Goal: Information Seeking & Learning: Learn about a topic

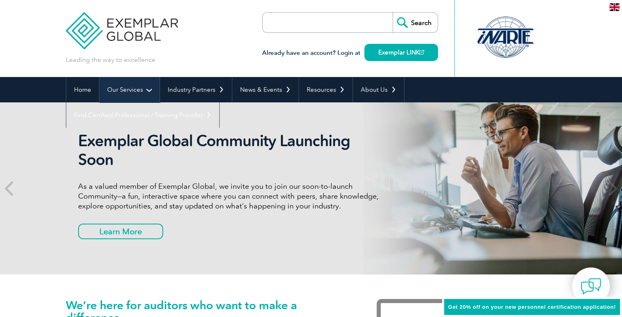
click at [142, 90] on link "Our Services" at bounding box center [129, 89] width 60 height 25
click at [148, 89] on link "Our Services" at bounding box center [129, 89] width 60 height 25
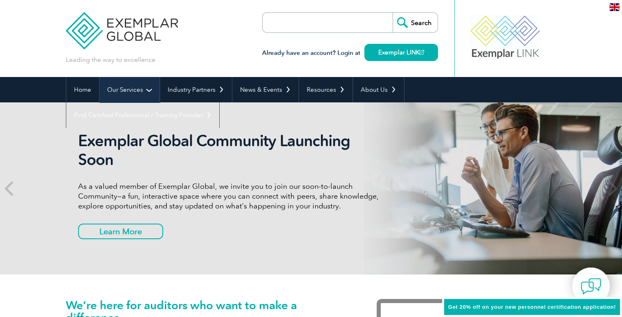
click at [146, 90] on link "Our Services" at bounding box center [129, 89] width 60 height 25
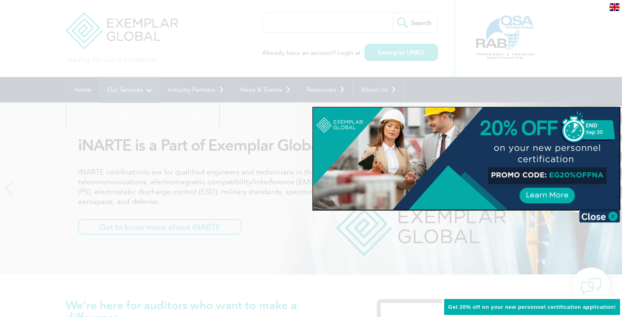
click at [147, 90] on div at bounding box center [311, 158] width 622 height 317
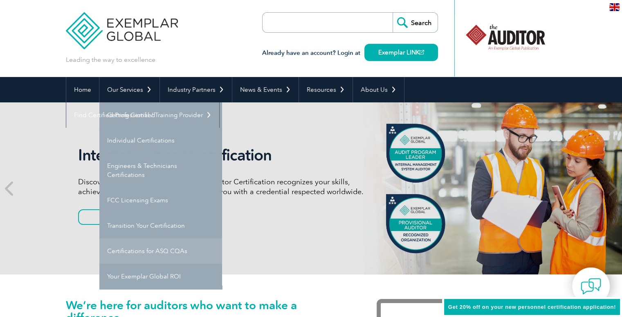
click at [145, 249] on link "Certifications for ASQ CQAs" at bounding box center [160, 250] width 123 height 25
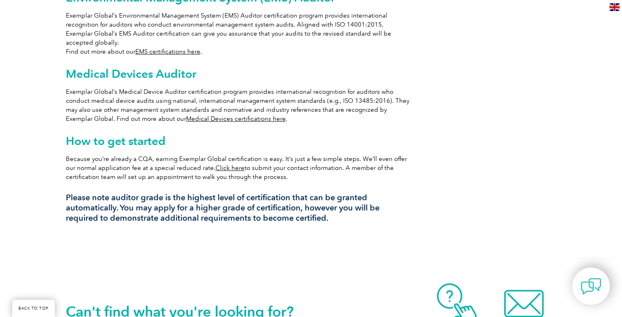
scroll to position [532, 0]
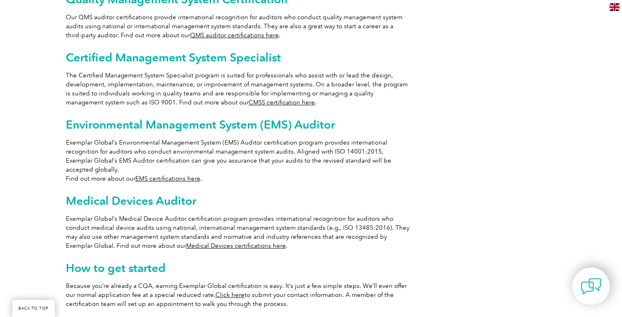
click at [249, 99] on link "CMSS certification here" at bounding box center [282, 102] width 66 height 7
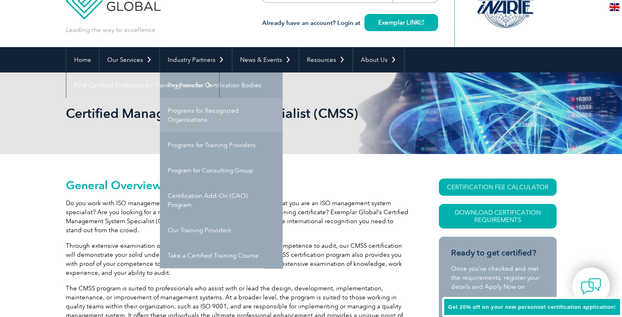
scroll to position [82, 0]
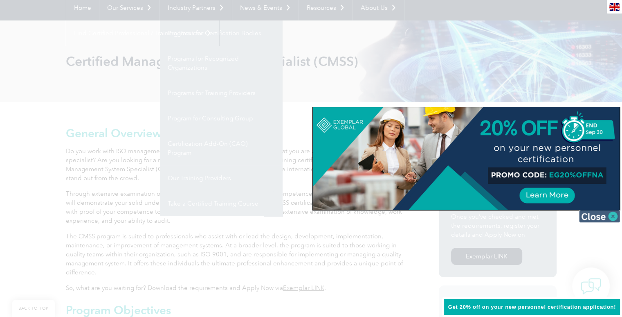
click at [595, 214] on img at bounding box center [599, 216] width 41 height 12
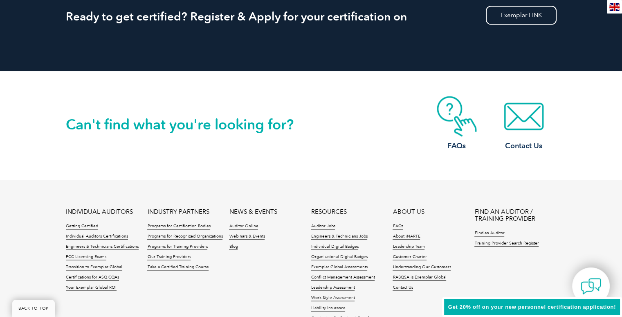
scroll to position [1023, 0]
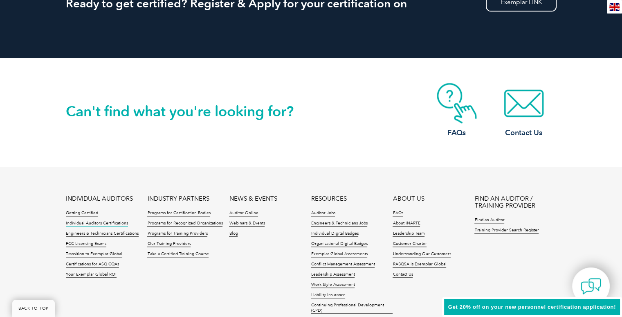
click at [74, 221] on link "Individual Auditors Certifications" at bounding box center [97, 224] width 62 height 6
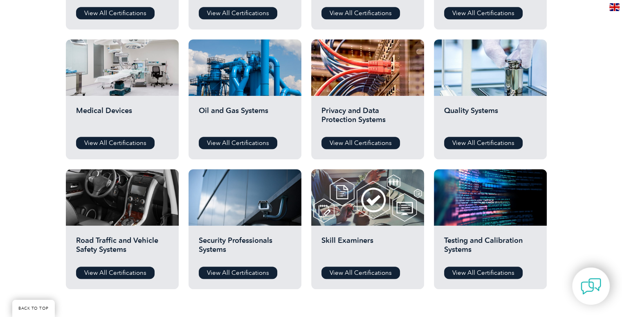
scroll to position [532, 0]
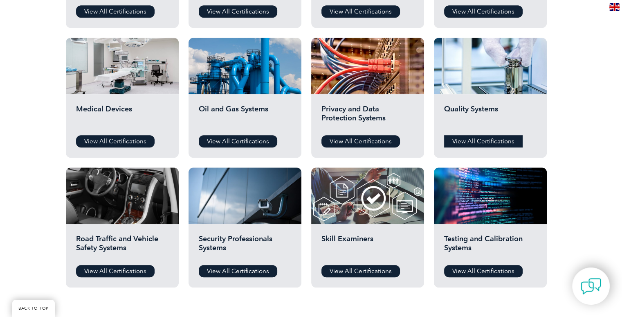
click at [490, 143] on link "View All Certifications" at bounding box center [483, 141] width 79 height 12
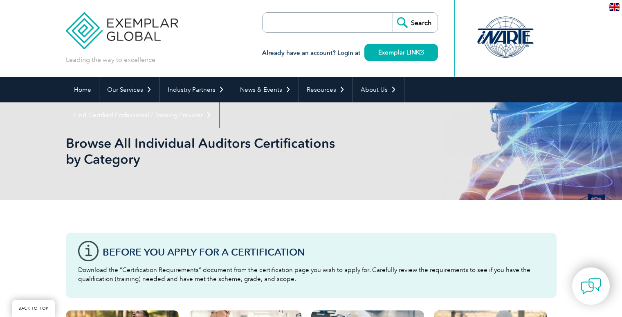
scroll to position [532, 0]
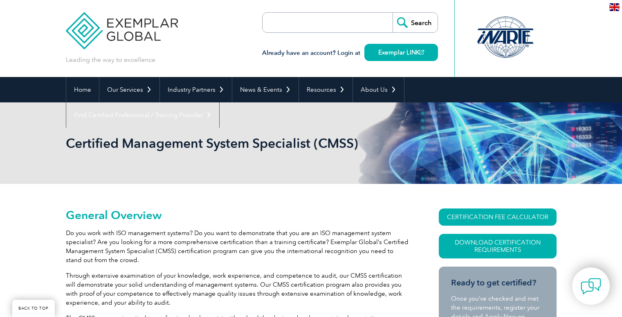
scroll to position [1023, 0]
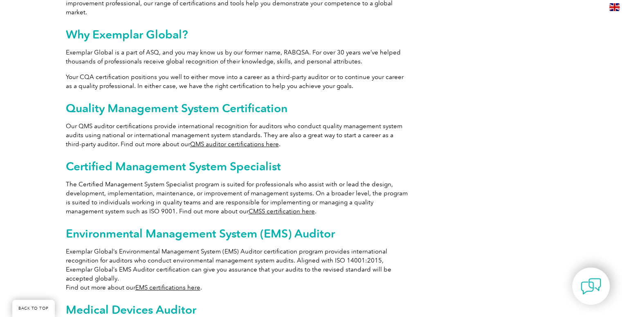
scroll to position [409, 0]
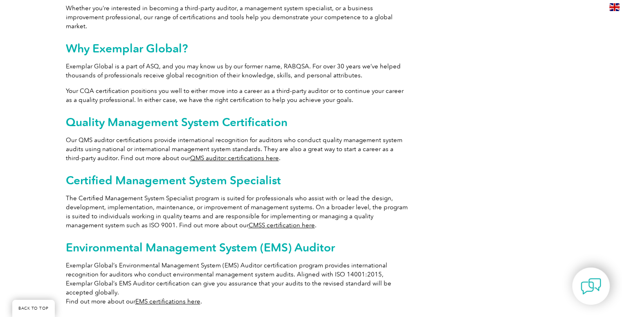
click at [193, 154] on link "QMS auditor certifications here" at bounding box center [234, 157] width 89 height 7
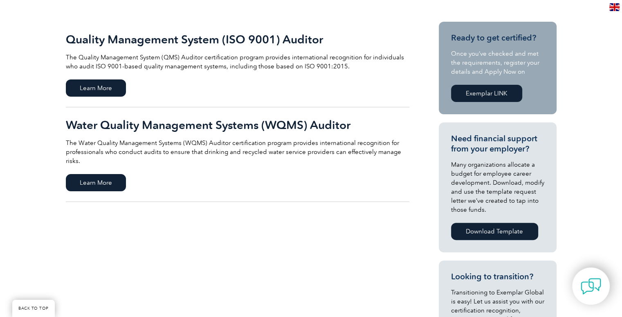
scroll to position [123, 0]
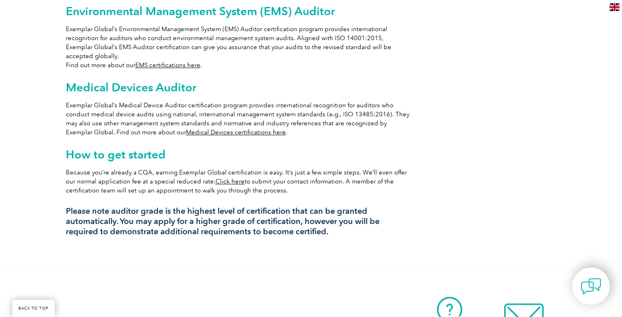
scroll to position [696, 0]
